Goal: Information Seeking & Learning: Learn about a topic

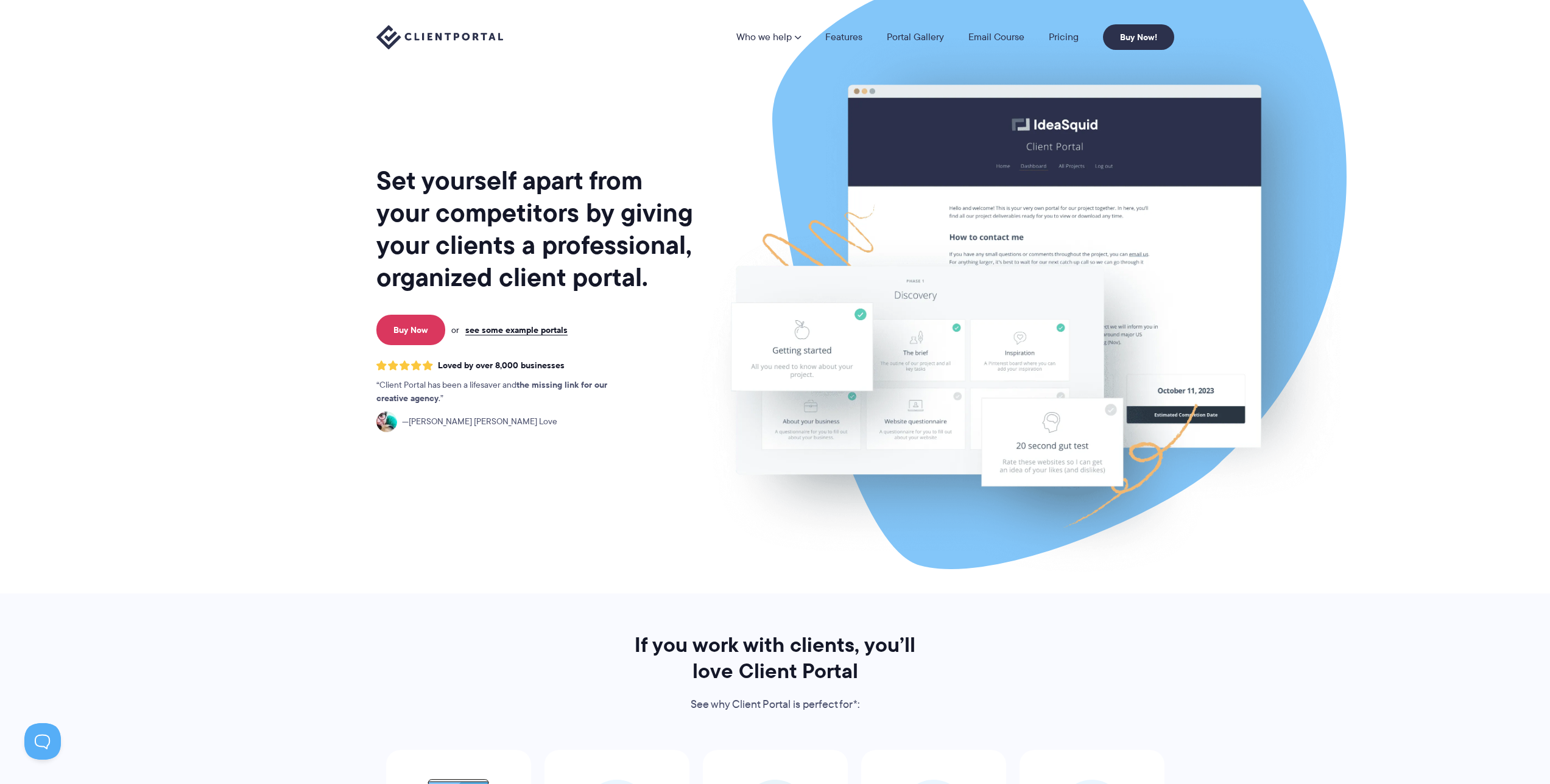
click at [718, 161] on img at bounding box center [1020, 301] width 682 height 583
click at [513, 334] on link "see some example portals" at bounding box center [516, 329] width 102 height 11
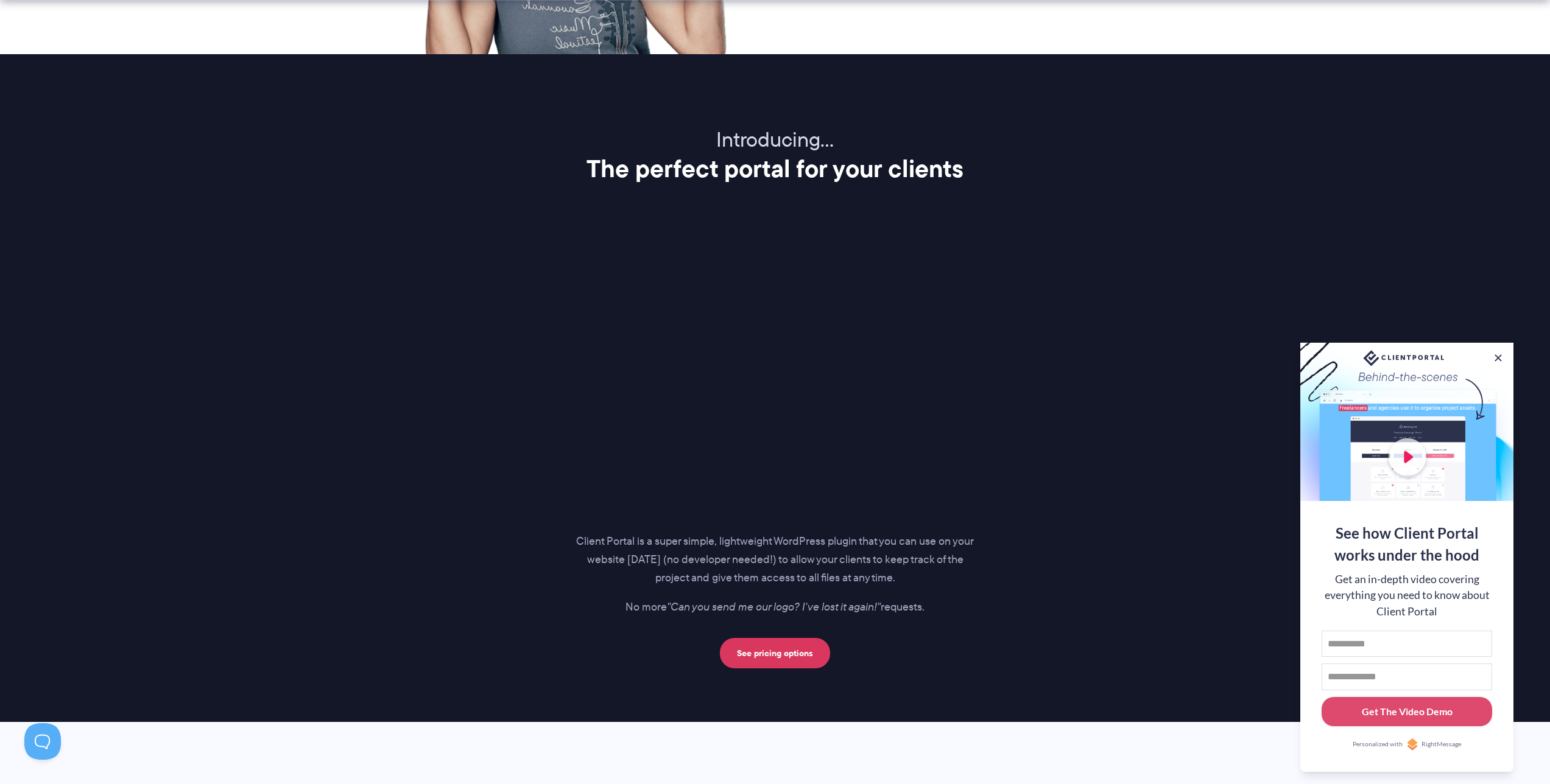
scroll to position [1426, 0]
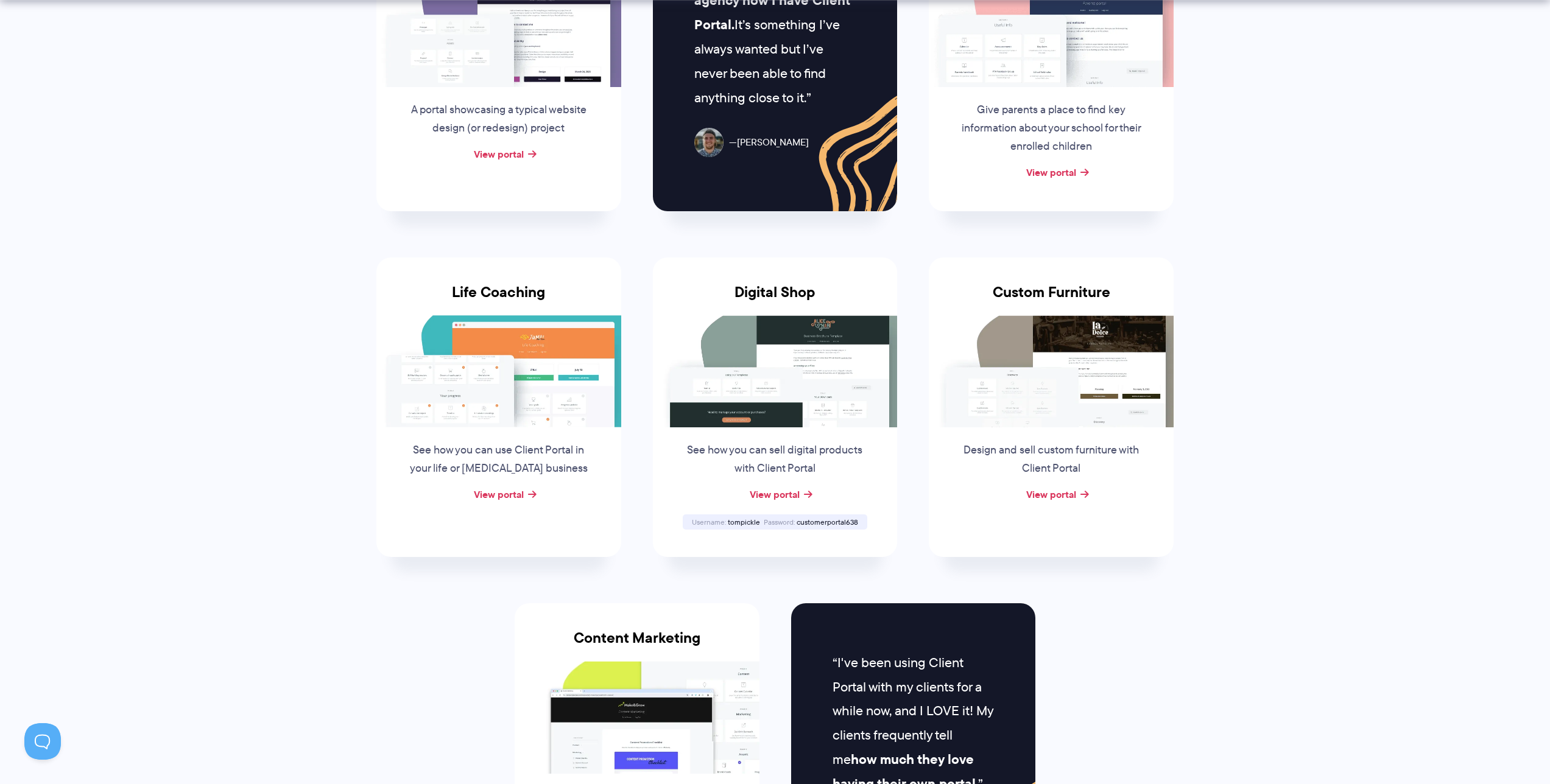
scroll to position [713, 0]
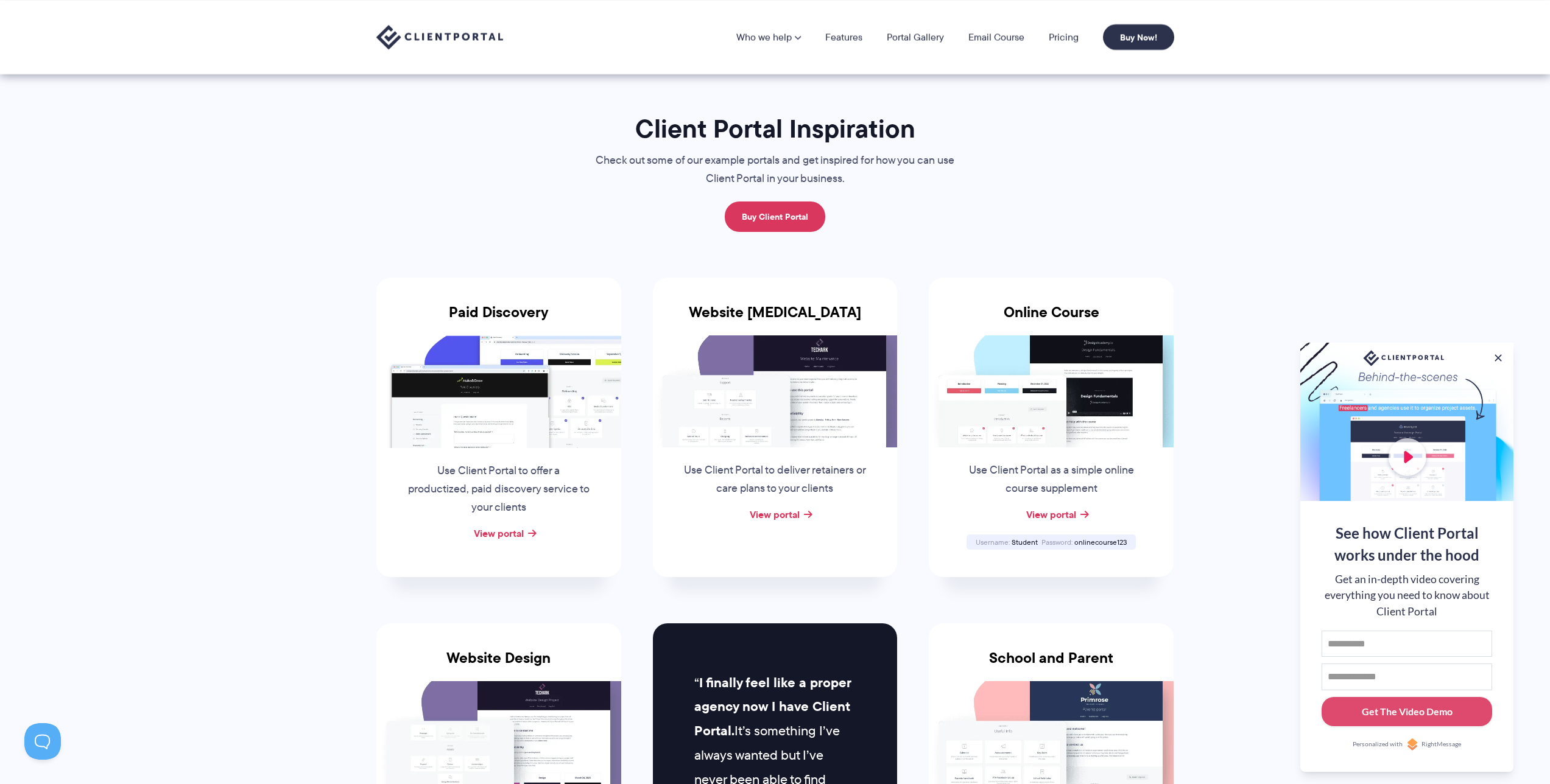
scroll to position [0, 0]
